Goal: Information Seeking & Learning: Learn about a topic

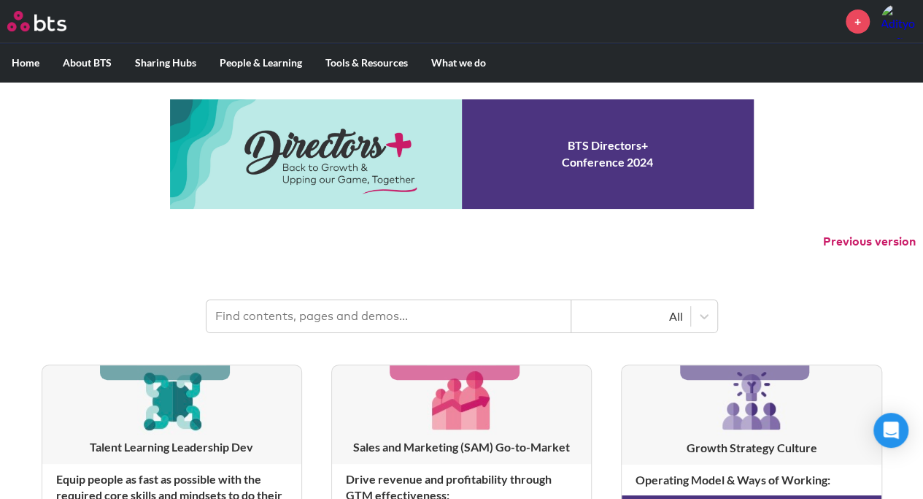
click at [273, 314] on input "text" at bounding box center [389, 316] width 365 height 32
type input "branch manager"
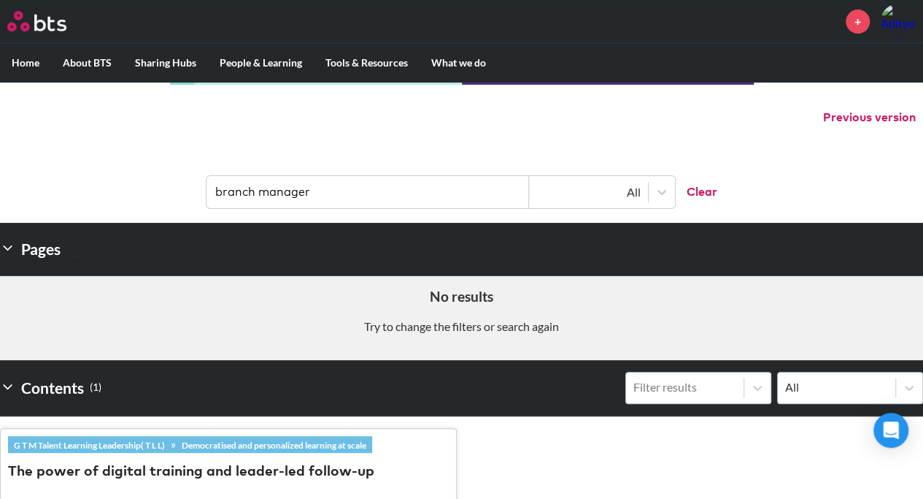
scroll to position [117, 0]
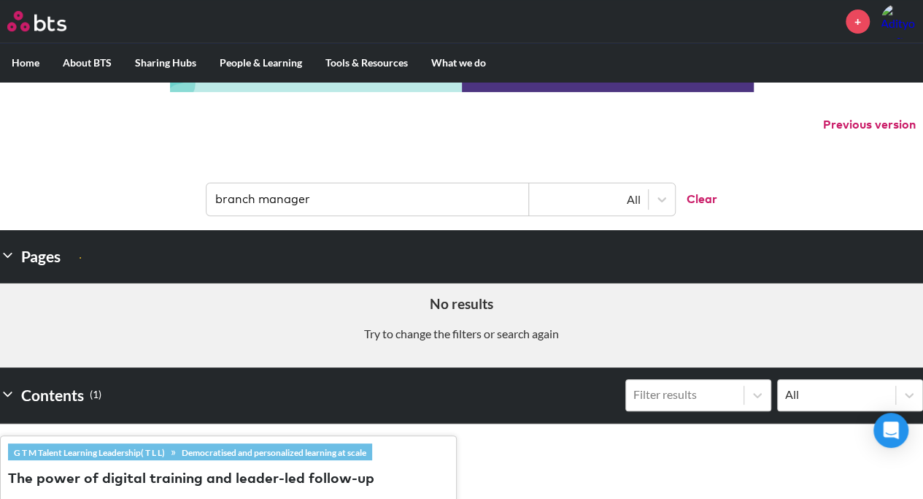
drag, startPoint x: 334, startPoint y: 201, endPoint x: 65, endPoint y: 173, distance: 270.8
click at [65, 173] on header "branch manager All Clear" at bounding box center [461, 192] width 923 height 76
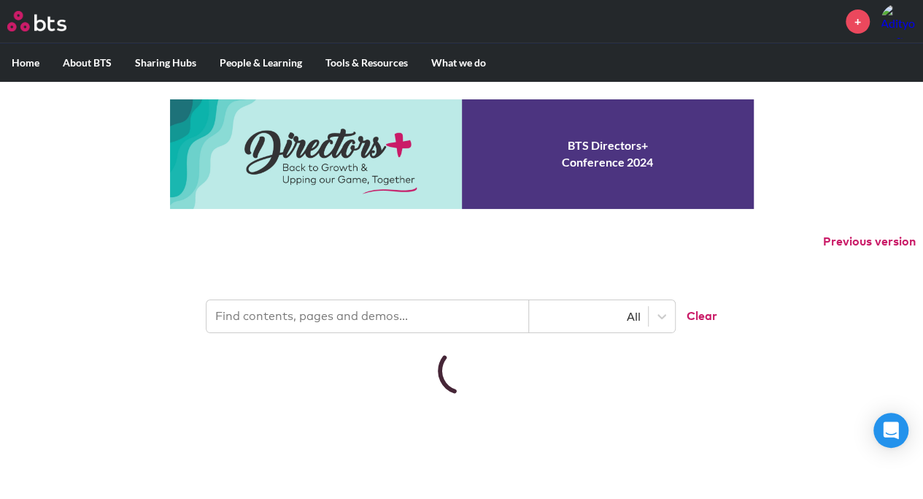
scroll to position [0, 0]
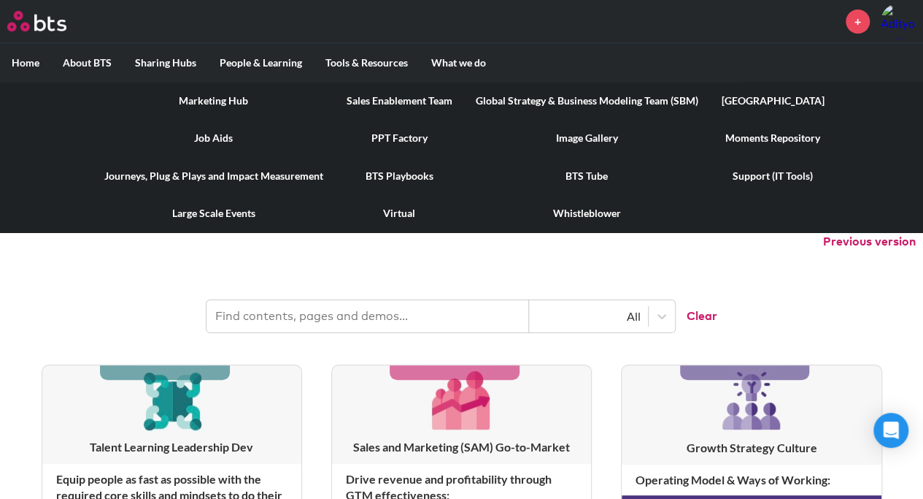
click at [615, 93] on link "Global Strategy & Business Modeling Team (SBM)" at bounding box center [587, 101] width 246 height 38
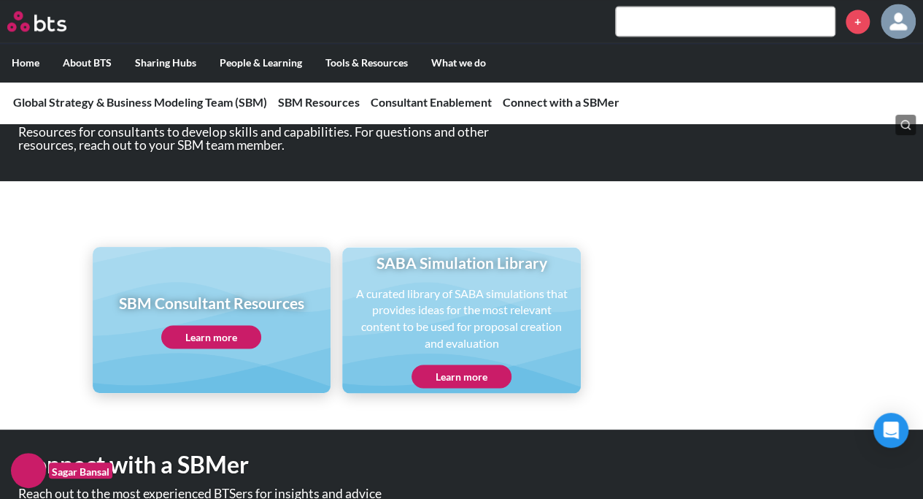
scroll to position [1064, 0]
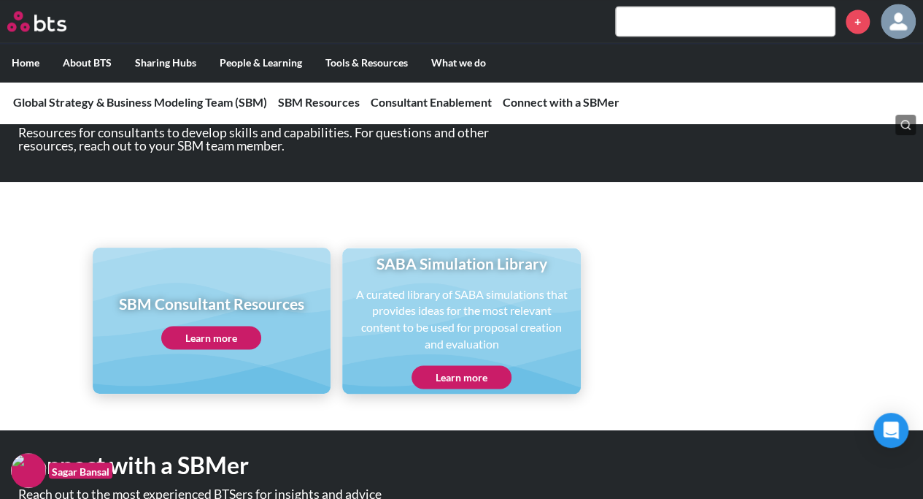
click at [485, 374] on link "Learn more" at bounding box center [462, 376] width 100 height 23
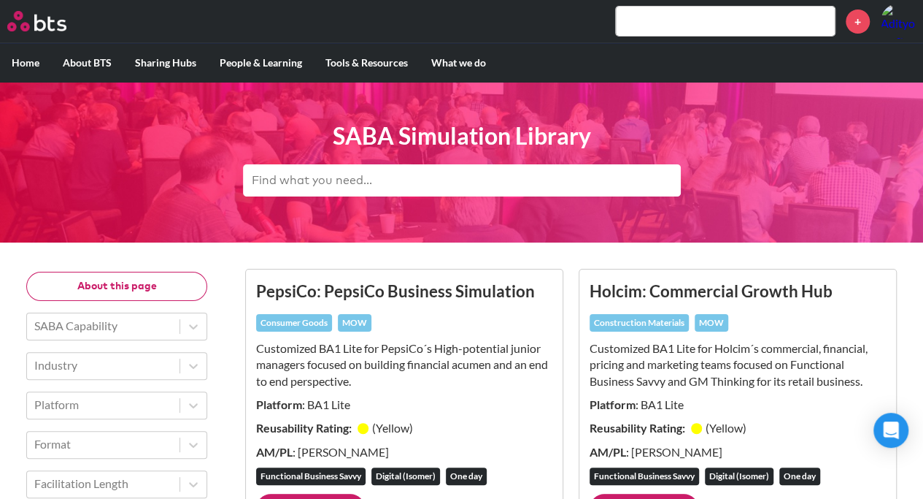
click at [396, 191] on input "text" at bounding box center [462, 180] width 438 height 32
paste input "branch manager"
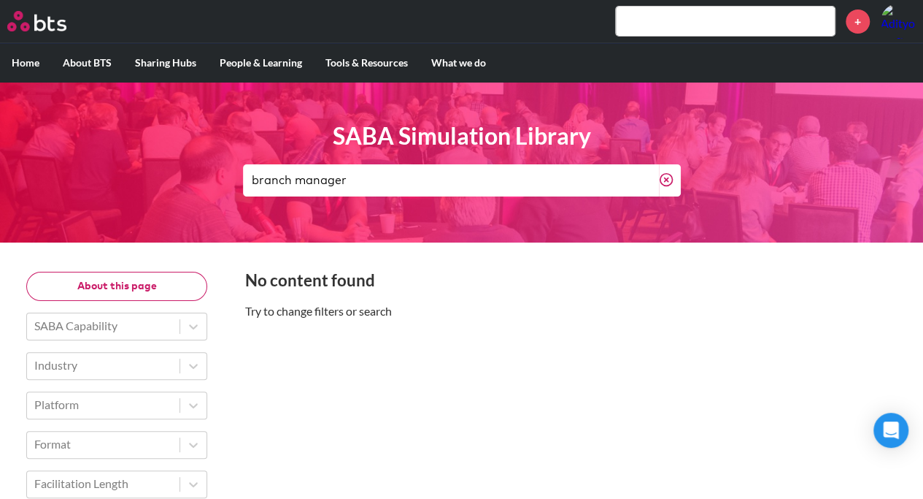
click at [396, 191] on input "branch manager" at bounding box center [451, 180] width 416 height 32
type input "b"
type input "a"
click at [178, 250] on div "MENU + Home About BTS Who we are How we work: Policies, Toolkits and Guidance I…" at bounding box center [461, 433] width 923 height 866
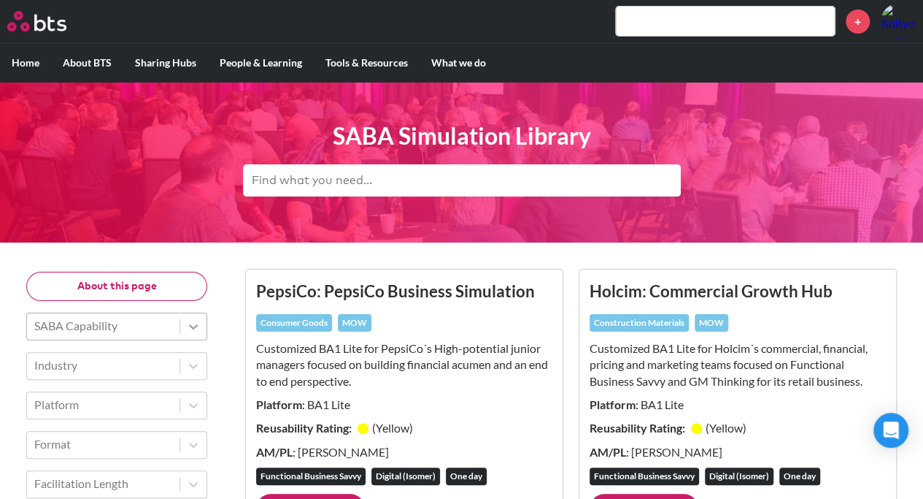
click at [196, 326] on icon at bounding box center [193, 326] width 9 height 5
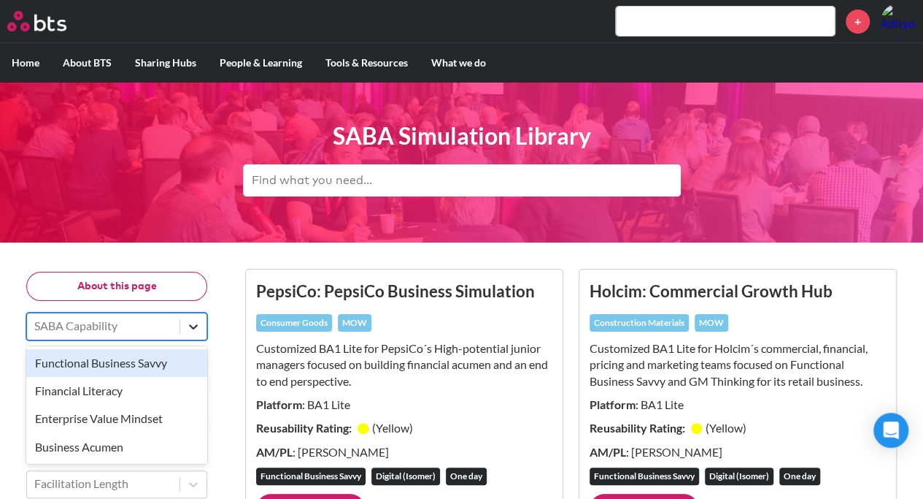
click at [191, 323] on icon at bounding box center [193, 326] width 15 height 15
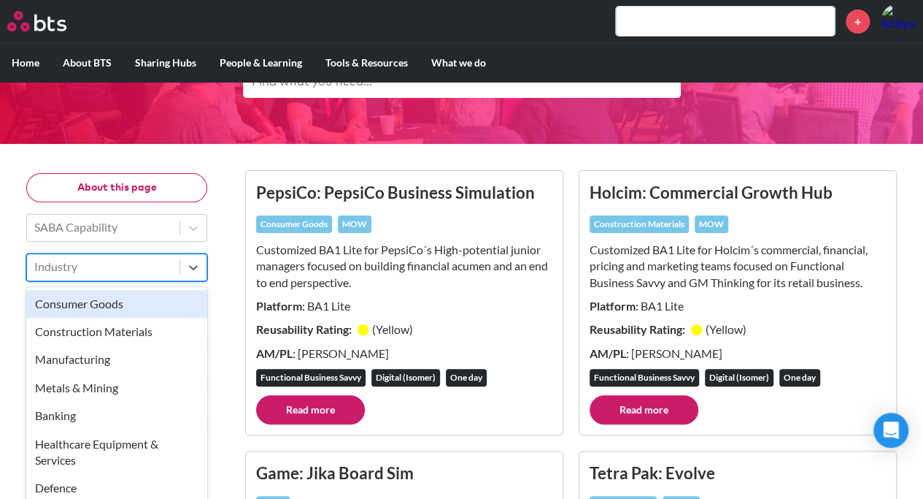
scroll to position [111, 0]
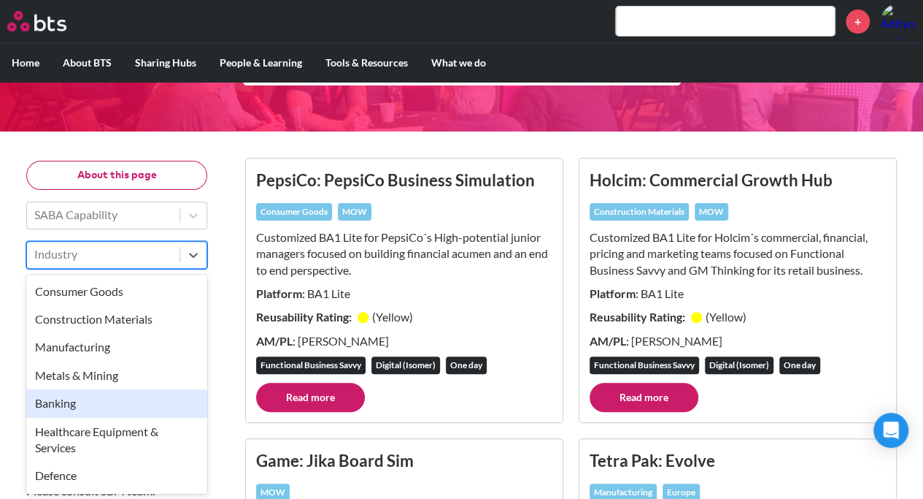
click at [155, 396] on div "Banking" at bounding box center [116, 403] width 181 height 28
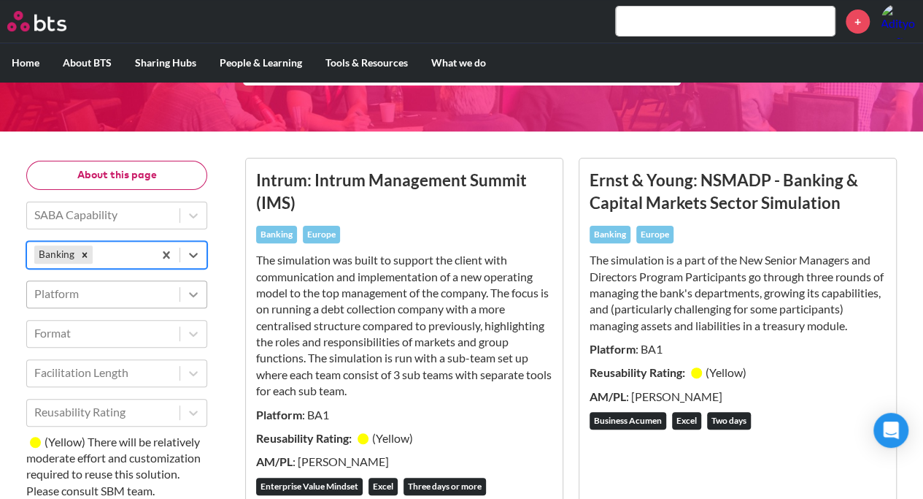
click at [182, 299] on div at bounding box center [193, 294] width 26 height 26
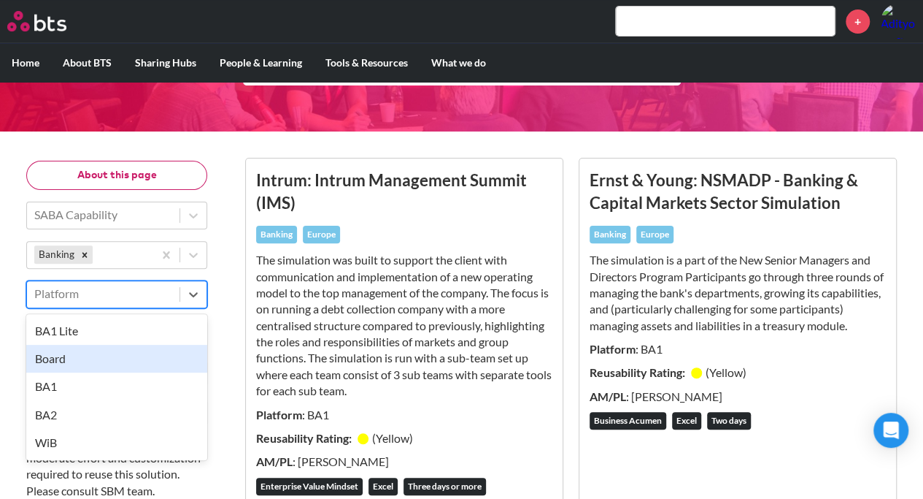
click at [166, 366] on div "Board" at bounding box center [116, 359] width 181 height 28
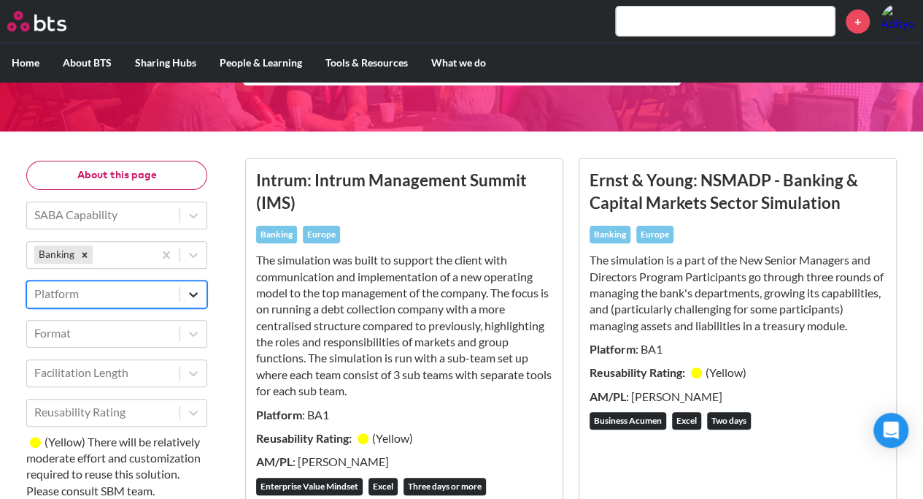
click at [194, 294] on icon at bounding box center [193, 294] width 9 height 5
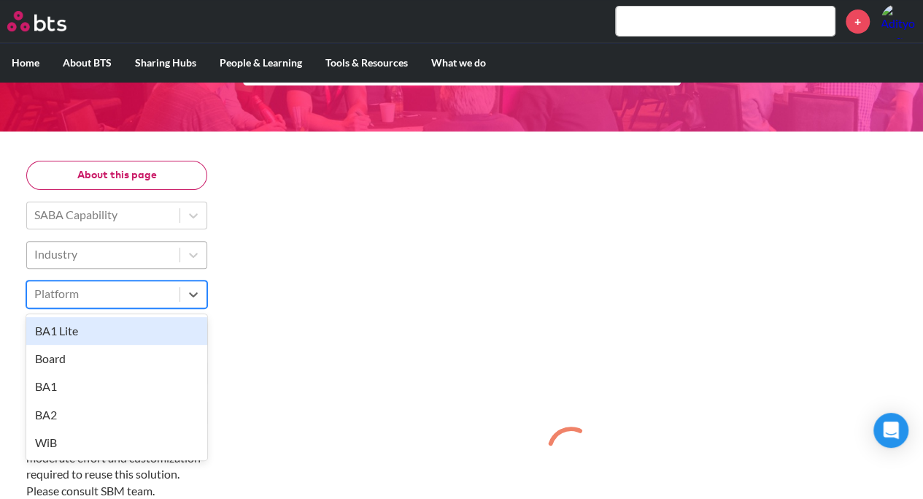
click at [175, 289] on div "Platform" at bounding box center [103, 293] width 153 height 25
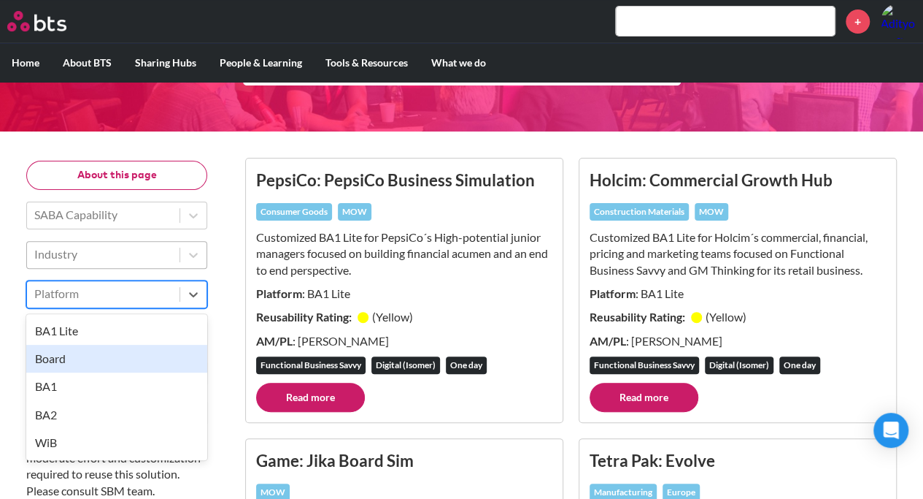
click at [155, 355] on div "Board" at bounding box center [116, 359] width 181 height 28
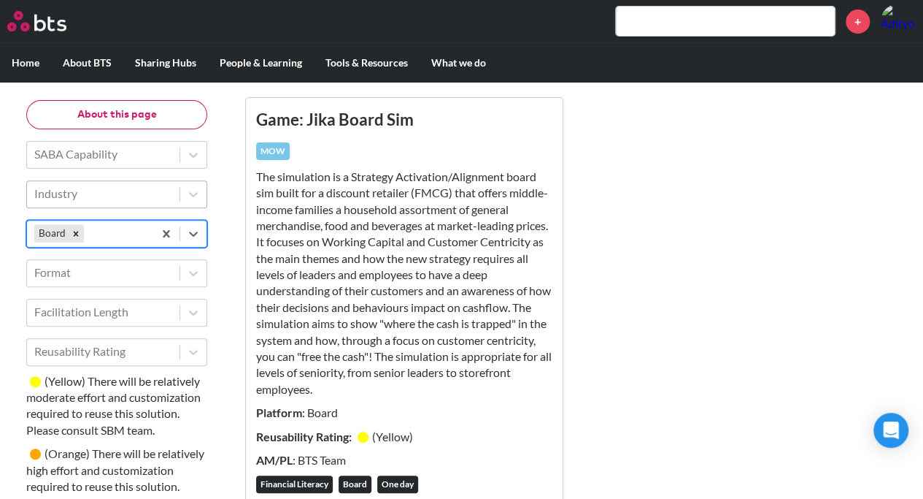
scroll to position [171, 0]
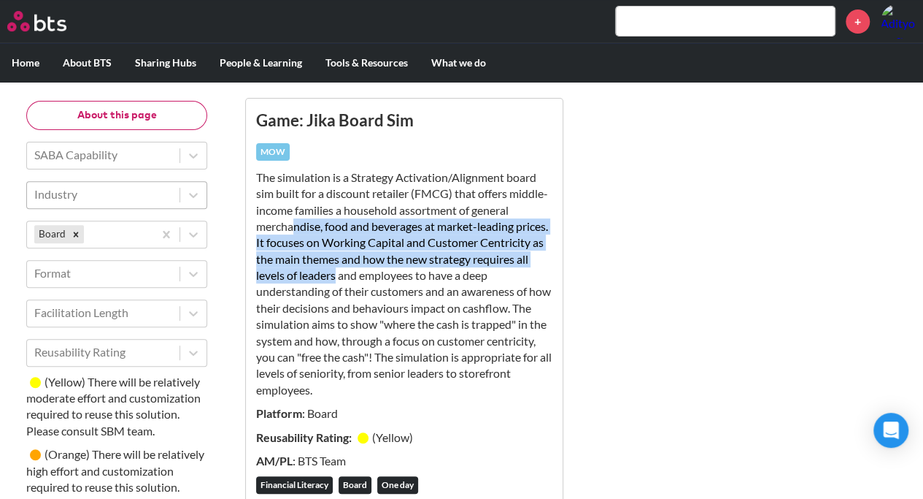
drag, startPoint x: 396, startPoint y: 271, endPoint x: 288, endPoint y: 228, distance: 116.7
click at [288, 228] on p "The simulation is a Strategy Activation/Alignment board sim built for a discoun…" at bounding box center [404, 283] width 296 height 228
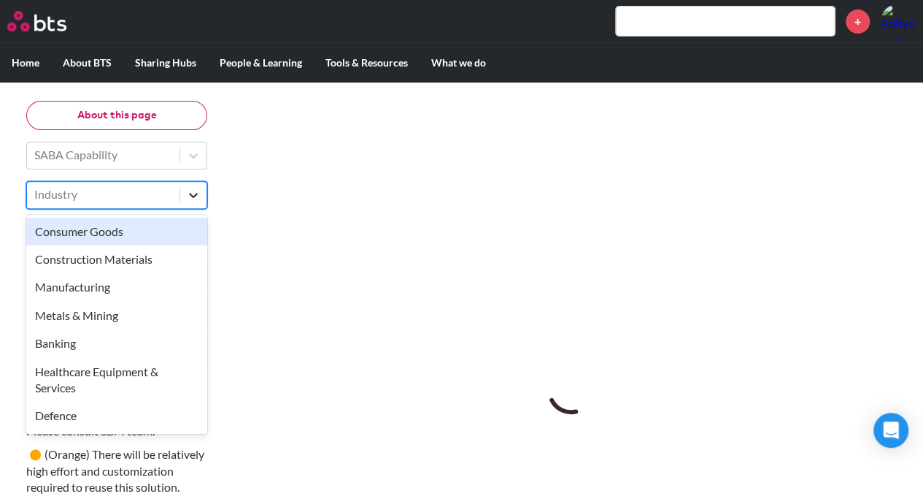
click at [190, 204] on div at bounding box center [193, 195] width 26 height 26
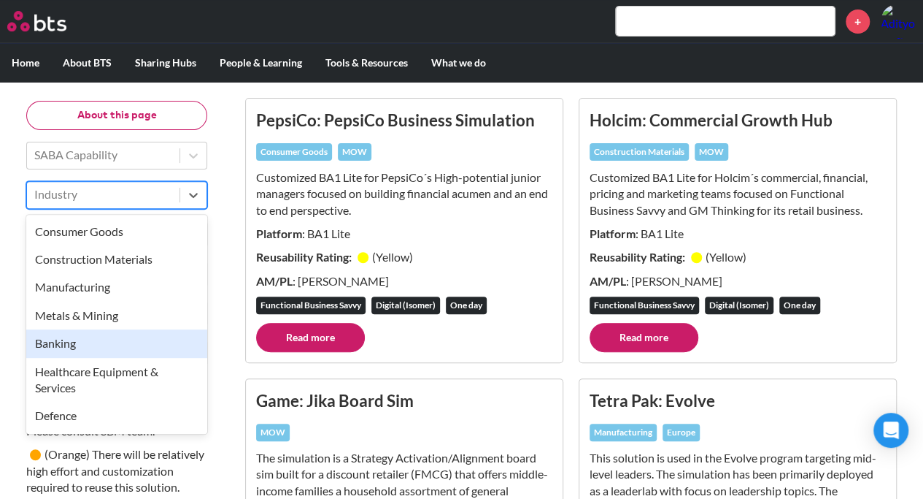
click at [109, 347] on div "Banking" at bounding box center [116, 343] width 181 height 28
